Goal: Find specific page/section: Find specific page/section

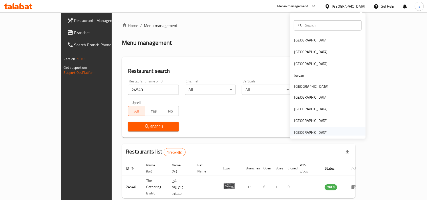
click at [325, 129] on div "[GEOGRAPHIC_DATA]" at bounding box center [310, 133] width 41 height 12
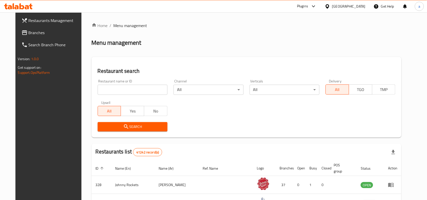
click at [36, 33] on span "Branches" at bounding box center [56, 33] width 54 height 6
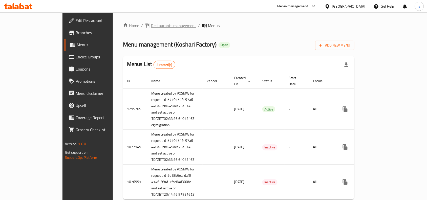
click at [151, 27] on span "Restaurants management" at bounding box center [173, 26] width 45 height 6
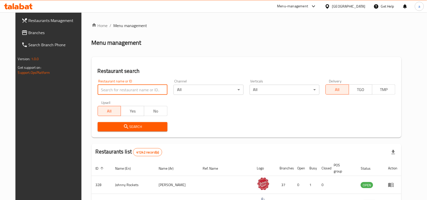
click at [135, 92] on input "search" at bounding box center [133, 90] width 70 height 10
paste input "662508"
type input "662508"
click button "Search" at bounding box center [133, 126] width 70 height 9
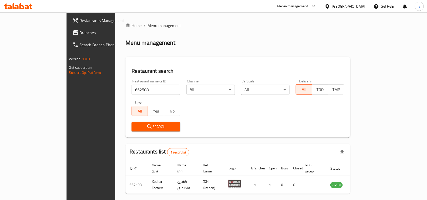
click at [343, 8] on div "[GEOGRAPHIC_DATA]" at bounding box center [348, 7] width 33 height 6
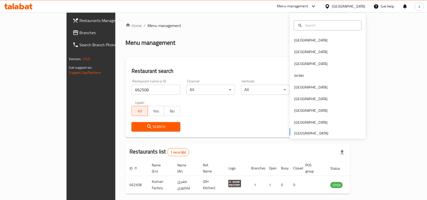
click at [69, 36] on link "Branches" at bounding box center [103, 33] width 69 height 12
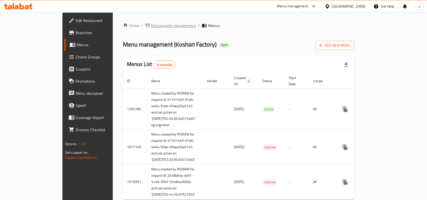
click at [151, 27] on span "Restaurants management" at bounding box center [173, 26] width 45 height 6
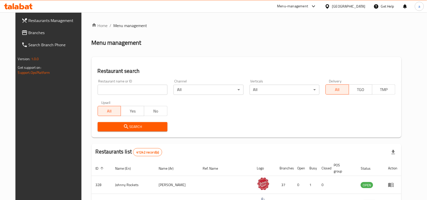
click at [114, 90] on input "search" at bounding box center [133, 90] width 70 height 10
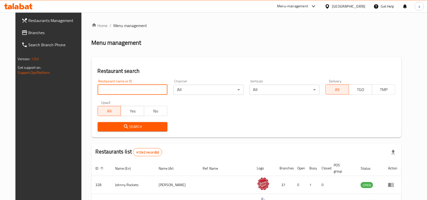
paste input "662508"
type input "662508"
click button "Search" at bounding box center [133, 126] width 70 height 9
